Goal: Task Accomplishment & Management: Use online tool/utility

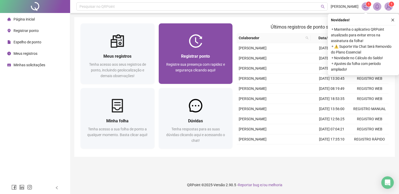
click at [199, 48] on div "Registrar ponto Registre sua presença com rapidez e segurança clicando aqui!" at bounding box center [196, 66] width 74 height 36
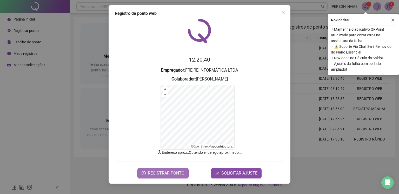
click at [162, 176] on button "REGISTRAR PONTO" at bounding box center [162, 173] width 51 height 10
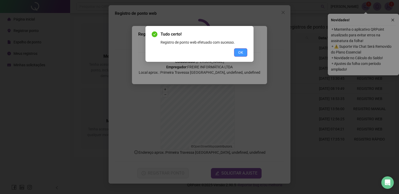
click at [243, 53] on button "OK" at bounding box center [240, 52] width 13 height 8
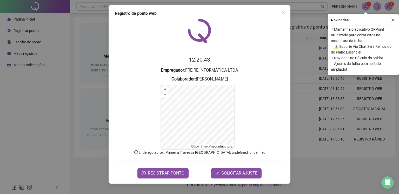
click at [73, 37] on div "Registro de ponto web 12:20:43 Empregador : FREIRE INFORMÁTICA LTDA Colaborador…" at bounding box center [199, 97] width 399 height 194
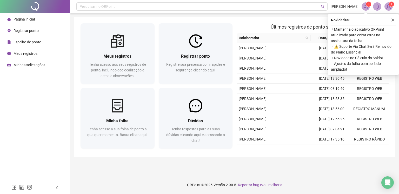
click at [266, 20] on div "Meus registros Tenha acesso aos seus registros de ponto, incluindo geolocalizaç…" at bounding box center [234, 87] width 320 height 140
